Goal: Check status: Check status

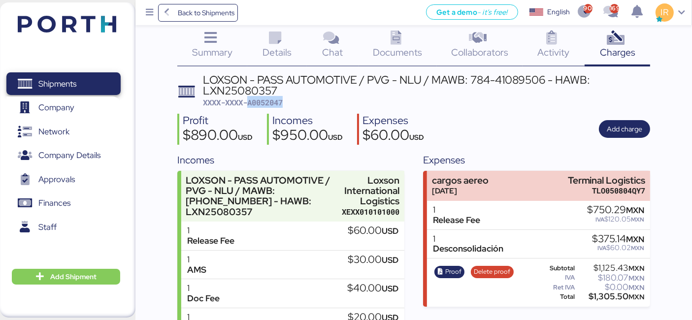
click at [94, 77] on span "Shipments" at bounding box center [63, 84] width 106 height 14
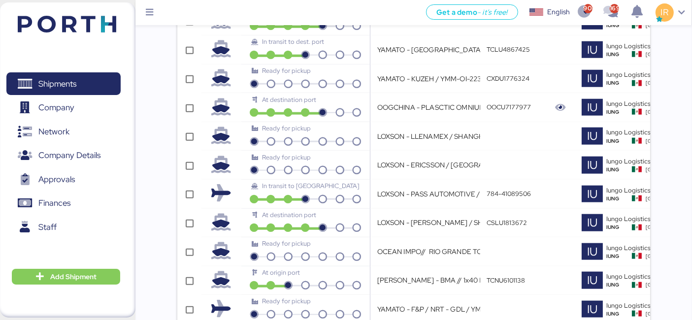
scroll to position [0, 291]
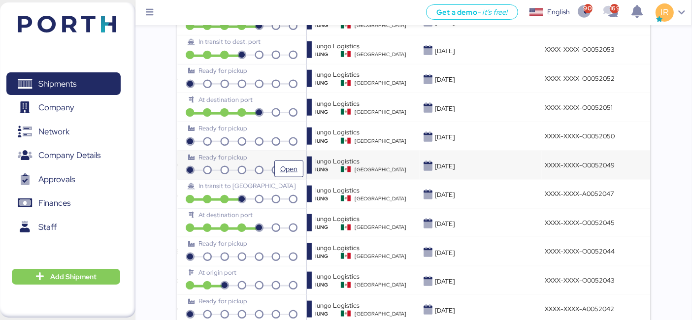
click at [267, 153] on div "Ready for pickup" at bounding box center [241, 157] width 107 height 9
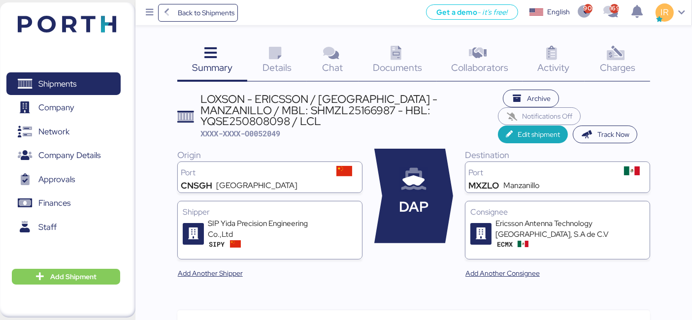
click at [615, 62] on span "Charges" at bounding box center [617, 67] width 35 height 13
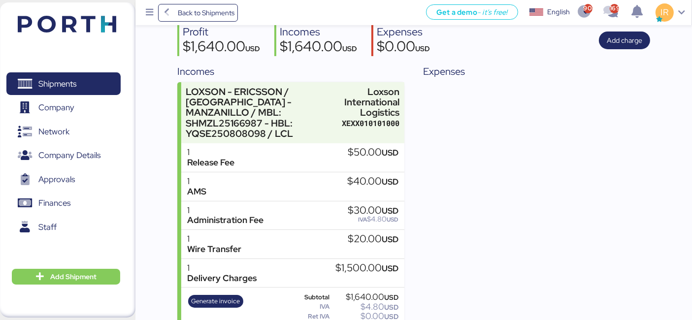
scroll to position [117, 0]
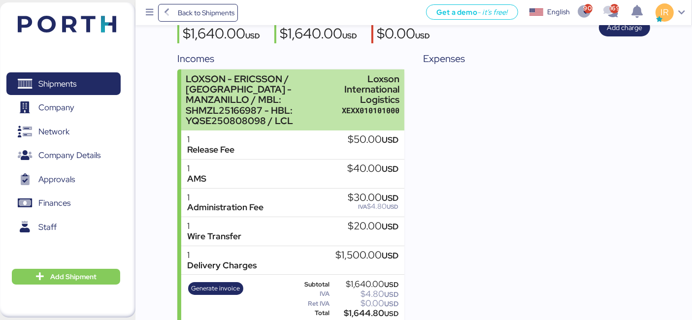
click at [347, 81] on div "Loxson International Logistics" at bounding box center [371, 89] width 58 height 31
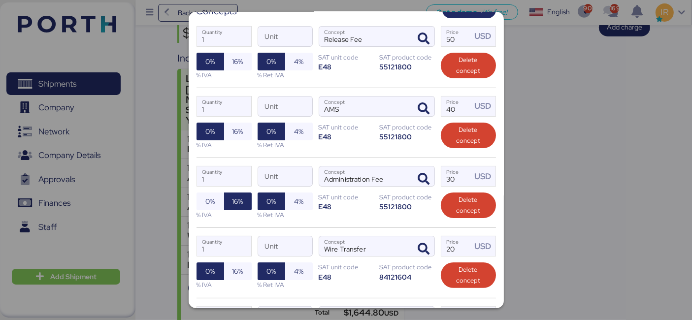
scroll to position [193, 0]
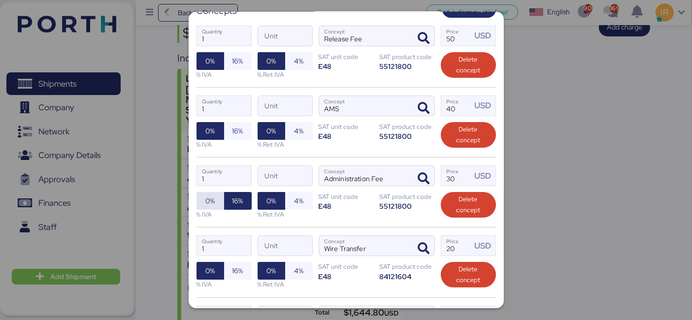
click at [210, 196] on span "0%" at bounding box center [209, 201] width 9 height 12
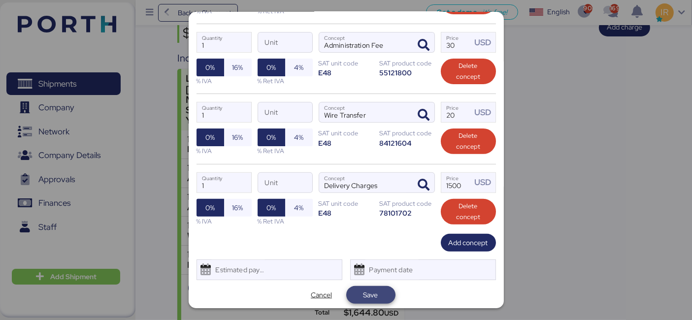
click at [364, 292] on span "Save" at bounding box center [371, 295] width 15 height 12
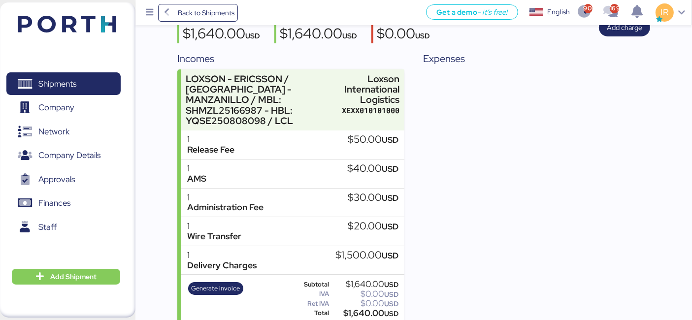
scroll to position [0, 0]
